Goal: Check status

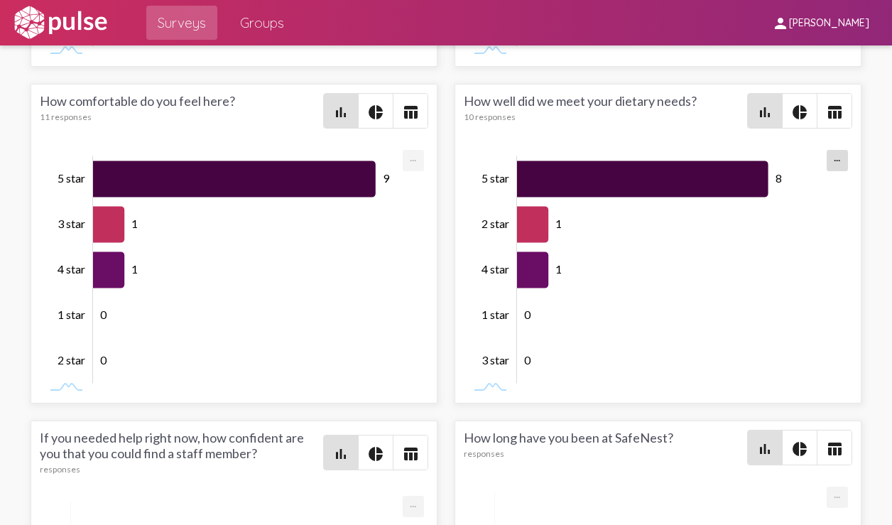
scroll to position [3207, 0]
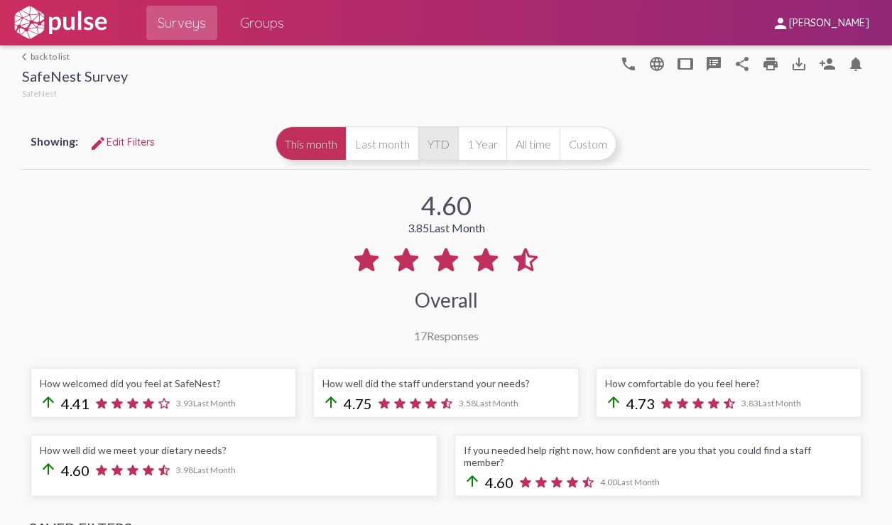
click at [423, 153] on button "YTD" at bounding box center [438, 143] width 40 height 34
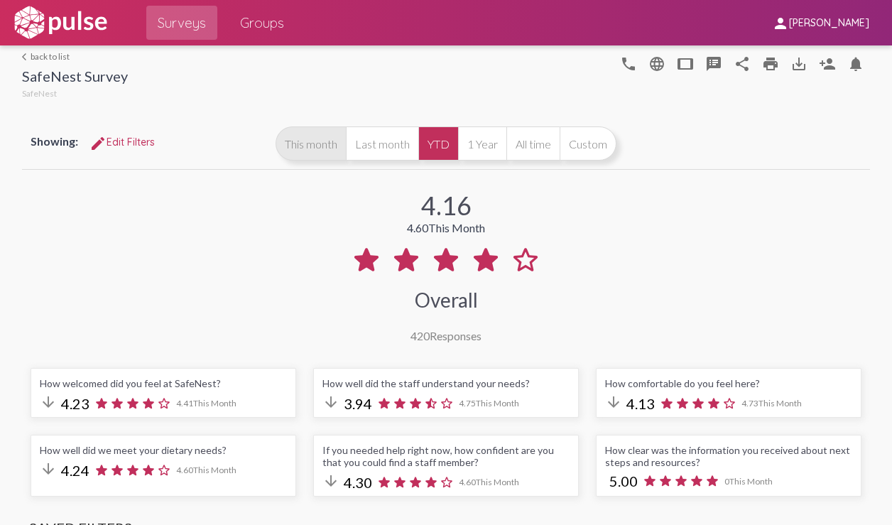
click at [324, 143] on button "This month" at bounding box center [311, 143] width 70 height 34
